Goal: Information Seeking & Learning: Learn about a topic

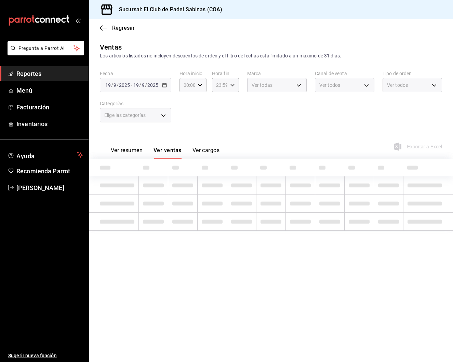
type input "458908a6-6e26-4882-8132-79f9f0b44e7d"
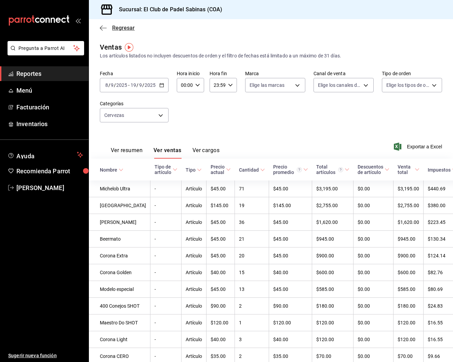
click at [103, 27] on icon "button" at bounding box center [103, 28] width 7 height 6
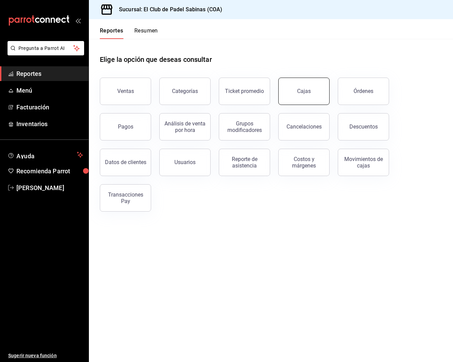
click at [298, 89] on div "Cajas" at bounding box center [304, 91] width 14 height 8
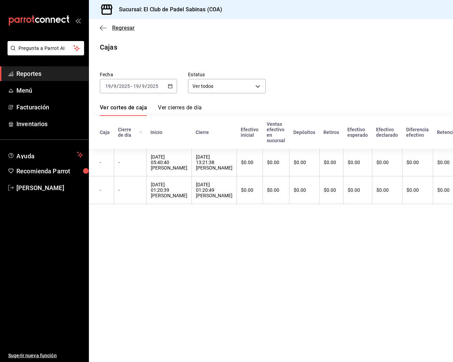
click at [103, 28] on icon "button" at bounding box center [103, 28] width 7 height 6
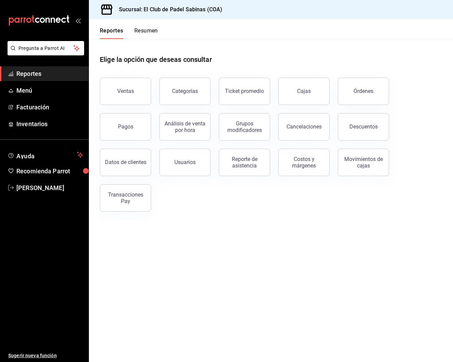
click at [146, 34] on button "Resumen" at bounding box center [146, 33] width 24 height 12
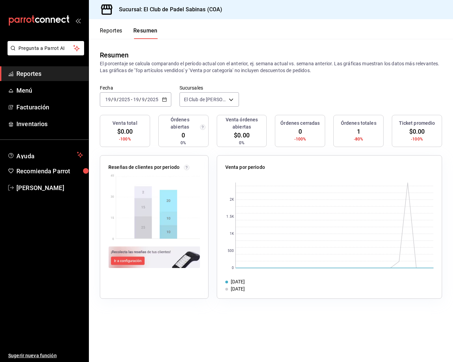
click at [162, 97] on icon "button" at bounding box center [164, 99] width 5 height 5
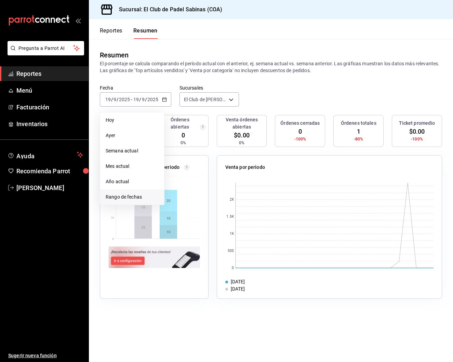
click at [126, 197] on span "Rango de fechas" at bounding box center [132, 196] width 53 height 7
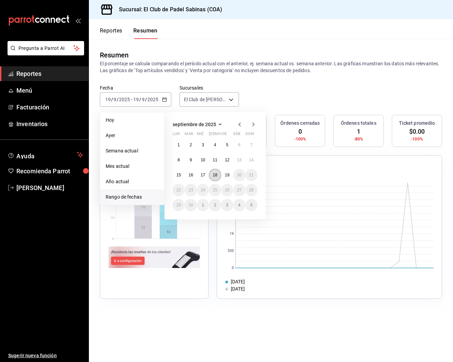
click at [213, 178] on button "18" at bounding box center [215, 175] width 12 height 12
click at [224, 177] on button "19" at bounding box center [227, 175] width 12 height 12
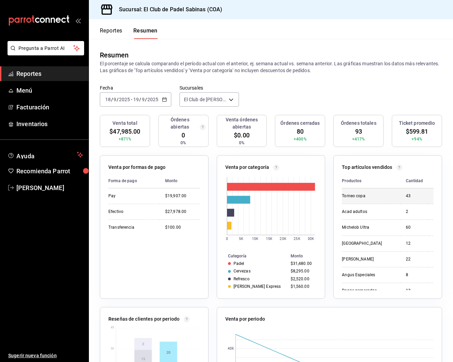
click at [398, 193] on td "Torneo copa" at bounding box center [371, 195] width 58 height 15
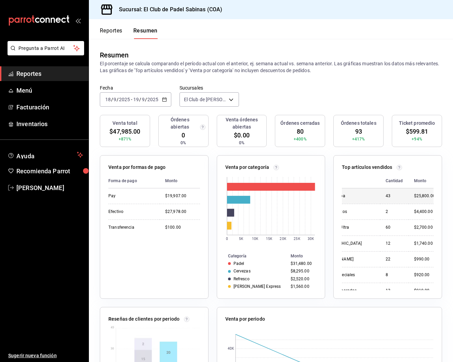
scroll to position [0, 20]
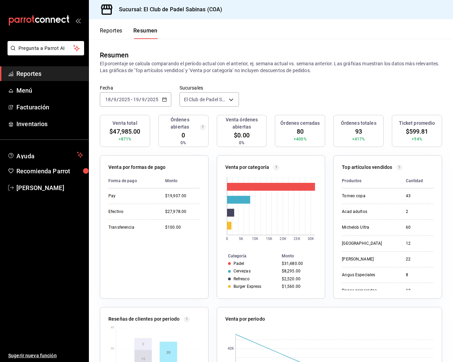
click at [165, 99] on icon "button" at bounding box center [164, 99] width 5 height 5
click at [119, 200] on span "Rango de fechas" at bounding box center [132, 196] width 53 height 7
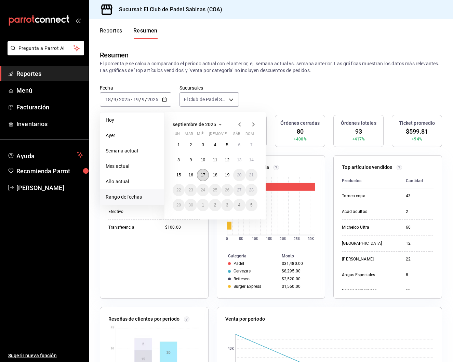
click at [205, 176] on button "17" at bounding box center [203, 175] width 12 height 12
click at [223, 175] on button "19" at bounding box center [227, 175] width 12 height 12
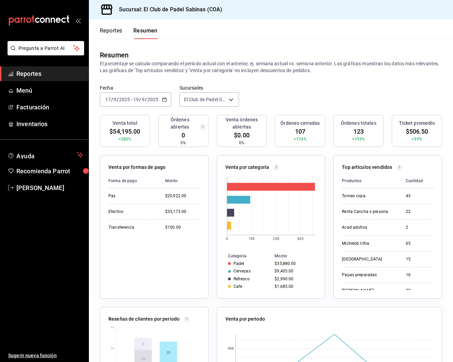
click at [112, 30] on button "Reportes" at bounding box center [111, 33] width 23 height 12
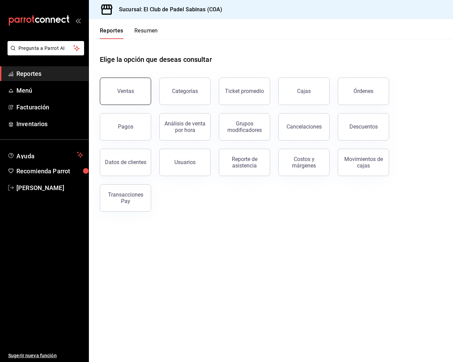
click at [130, 88] on button "Ventas" at bounding box center [125, 91] width 51 height 27
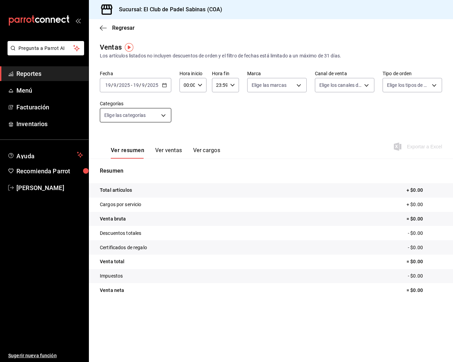
click at [162, 114] on body "Pregunta a Parrot AI Reportes Menú Facturación Inventarios Ayuda Recomienda Par…" at bounding box center [226, 181] width 453 height 362
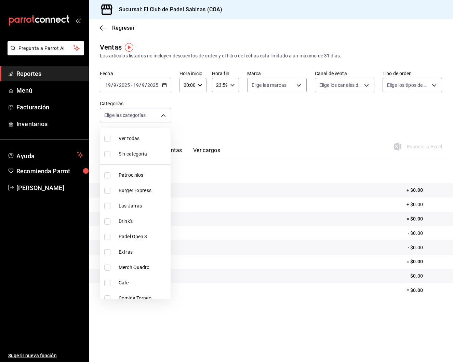
click at [263, 136] on div at bounding box center [226, 181] width 453 height 362
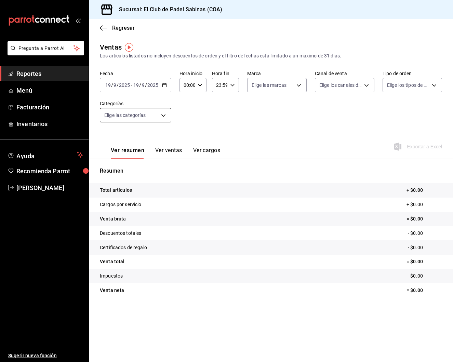
click at [158, 115] on body "Pregunta a Parrot AI Reportes Menú Facturación Inventarios Ayuda Recomienda Par…" at bounding box center [226, 181] width 453 height 362
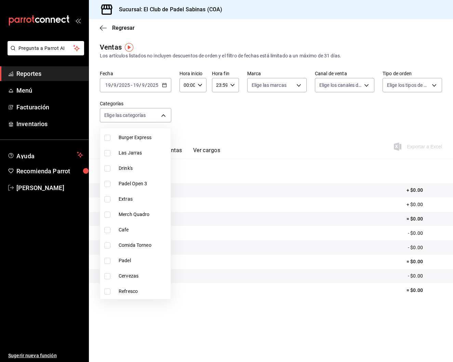
scroll to position [53, 0]
click at [127, 261] on span "Padel" at bounding box center [143, 260] width 49 height 7
type input "efc3b7c4-eb51-42a8-866d-d080aa263954"
checkbox input "true"
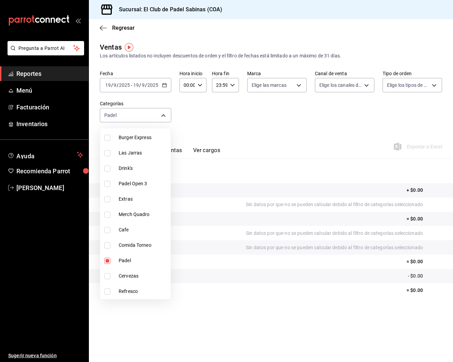
click at [247, 137] on div at bounding box center [226, 181] width 453 height 362
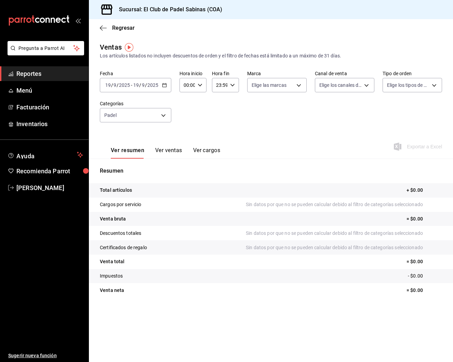
click at [167, 151] on button "Ver ventas" at bounding box center [168, 153] width 27 height 12
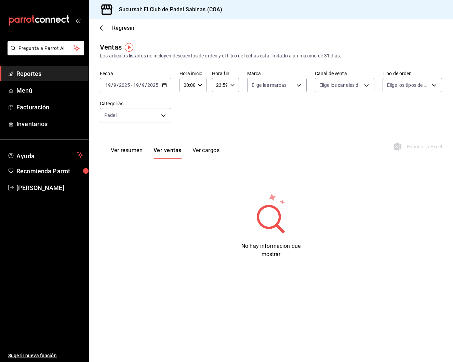
click at [165, 84] on icon "button" at bounding box center [164, 85] width 5 height 5
click at [130, 169] on span "Rango de fechas" at bounding box center [132, 167] width 53 height 7
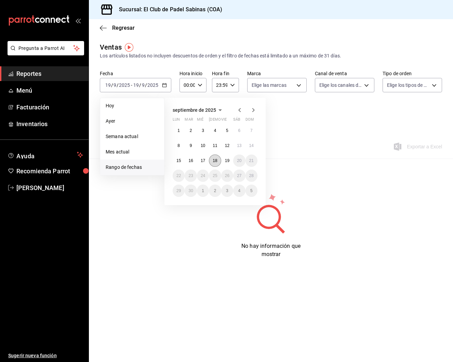
click at [217, 160] on abbr "18" at bounding box center [215, 160] width 4 height 5
click at [227, 160] on abbr "19" at bounding box center [227, 160] width 4 height 5
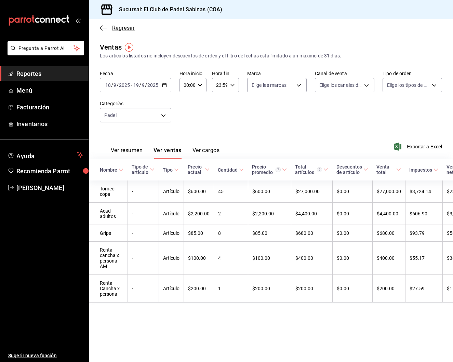
click at [106, 28] on icon "button" at bounding box center [103, 28] width 7 height 0
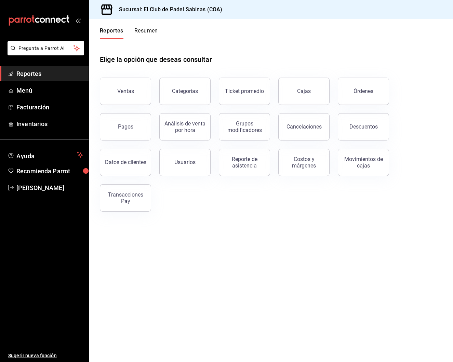
click at [138, 30] on button "Resumen" at bounding box center [146, 33] width 24 height 12
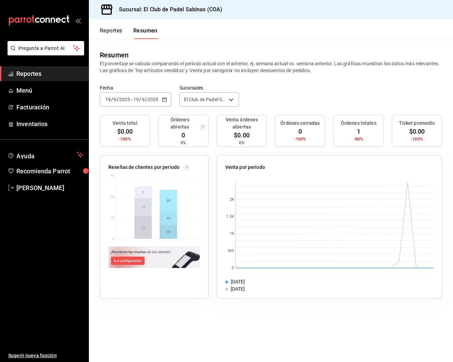
click at [164, 100] on icon "button" at bounding box center [164, 99] width 5 height 5
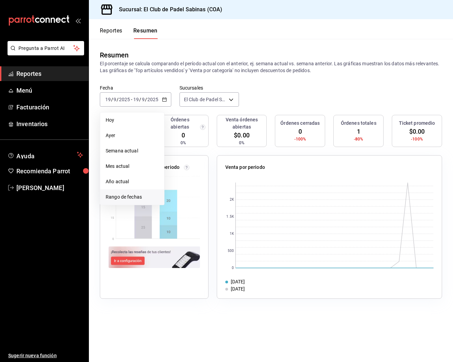
click at [139, 197] on span "Rango de fechas" at bounding box center [132, 196] width 53 height 7
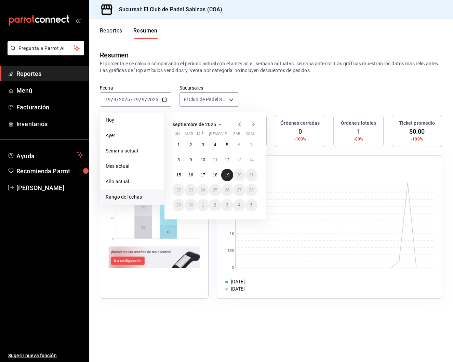
drag, startPoint x: 213, startPoint y: 176, endPoint x: 228, endPoint y: 176, distance: 15.4
click at [213, 176] on abbr "18" at bounding box center [215, 175] width 4 height 5
click at [229, 176] on abbr "19" at bounding box center [227, 175] width 4 height 5
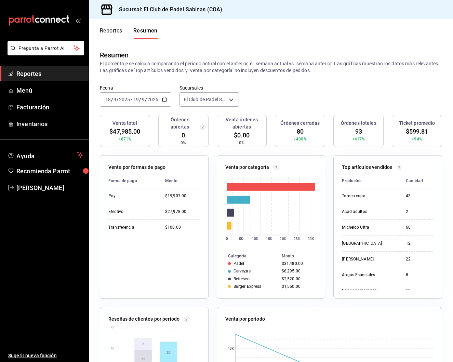
click at [116, 31] on button "Reportes" at bounding box center [111, 33] width 23 height 12
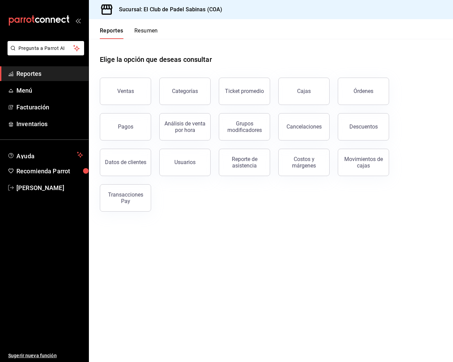
click at [125, 77] on div "Ventas" at bounding box center [121, 87] width 59 height 36
click at [126, 87] on button "Ventas" at bounding box center [125, 91] width 51 height 27
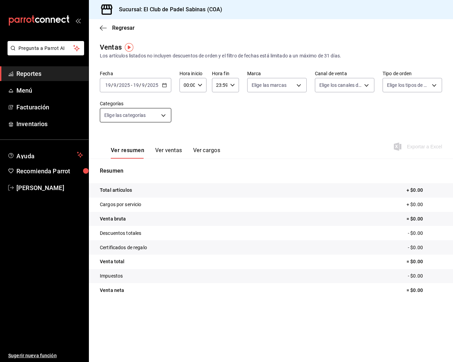
click at [155, 118] on body "Pregunta a Parrot AI Reportes Menú Facturación Inventarios Ayuda Recomienda Par…" at bounding box center [226, 181] width 453 height 362
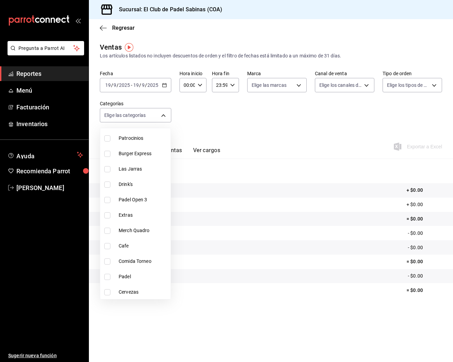
scroll to position [37, 0]
click at [126, 275] on span "Padel" at bounding box center [143, 276] width 49 height 7
type input "efc3b7c4-eb51-42a8-866d-d080aa263954"
checkbox input "true"
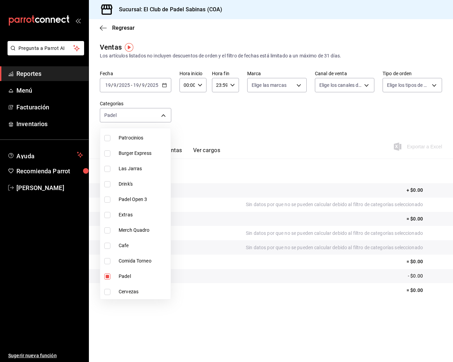
click at [186, 142] on div at bounding box center [226, 181] width 453 height 362
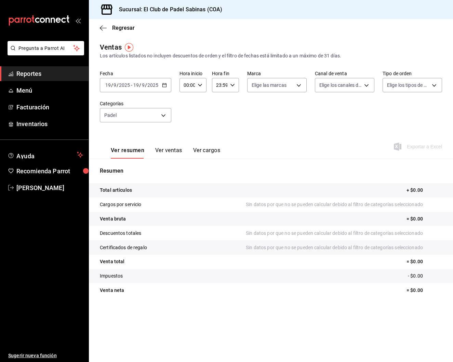
click at [175, 149] on button "Ver ventas" at bounding box center [168, 153] width 27 height 12
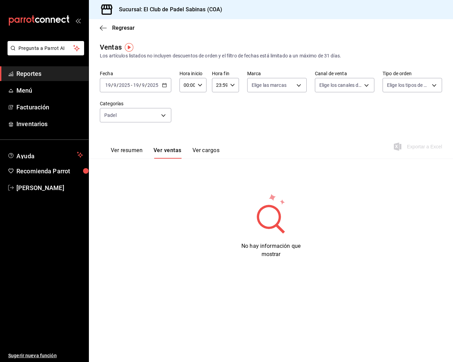
drag, startPoint x: 190, startPoint y: 153, endPoint x: 202, endPoint y: 150, distance: 12.4
click at [190, 153] on div "Ver resumen Ver ventas Ver cargos" at bounding box center [165, 153] width 109 height 12
click at [202, 150] on button "Ver cargos" at bounding box center [205, 153] width 27 height 12
drag, startPoint x: 173, startPoint y: 152, endPoint x: 165, endPoint y: 101, distance: 51.8
click at [173, 152] on button "Ver ventas" at bounding box center [166, 153] width 27 height 12
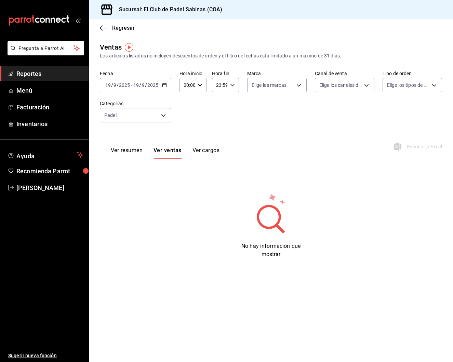
click at [165, 85] on icon "button" at bounding box center [164, 85] width 5 height 5
click at [139, 168] on span "Rango de fechas" at bounding box center [132, 167] width 53 height 7
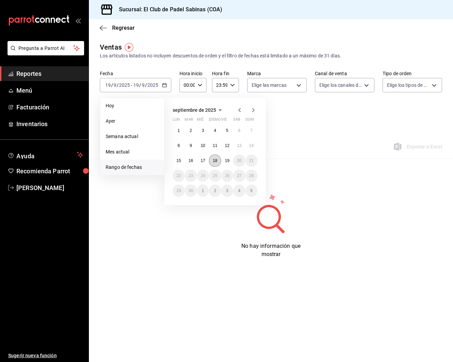
click at [215, 162] on abbr "18" at bounding box center [215, 160] width 4 height 5
click at [223, 161] on button "19" at bounding box center [227, 160] width 12 height 12
